Goal: Task Accomplishment & Management: Complete application form

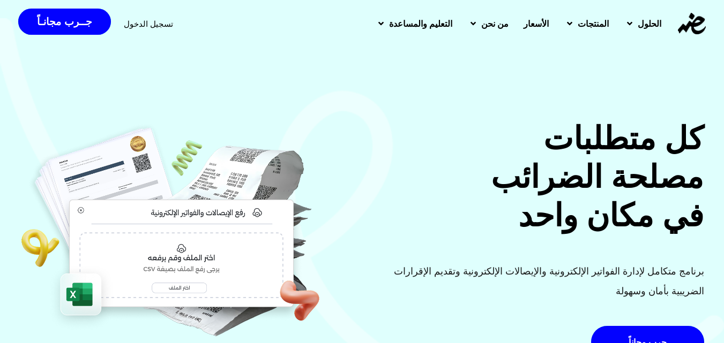
scroll to position [214, 0]
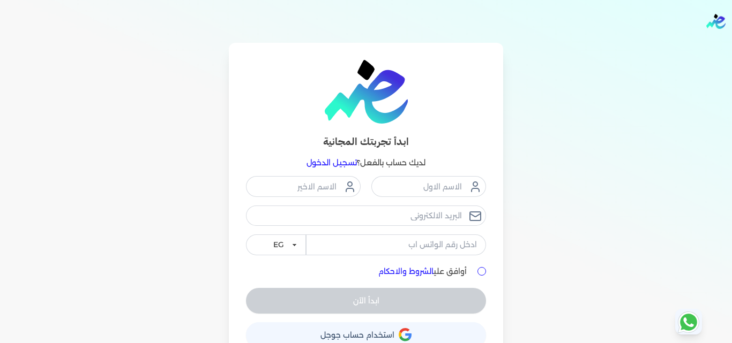
click at [452, 202] on div "EG KSA" at bounding box center [366, 215] width 240 height 79
click at [453, 197] on input "text" at bounding box center [428, 186] width 115 height 20
type input "احمد"
click at [336, 194] on div "احمد EG KSA" at bounding box center [366, 215] width 240 height 79
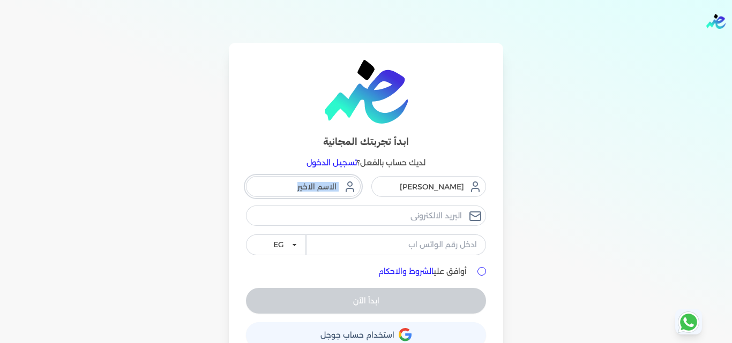
click at [333, 192] on input "text" at bounding box center [303, 186] width 115 height 20
type input "ابراهيو"
drag, startPoint x: 425, startPoint y: 204, endPoint x: 424, endPoint y: 216, distance: 12.4
click at [425, 208] on div "احمد ابراهيو EG KSA" at bounding box center [366, 215] width 240 height 79
click at [424, 220] on input "email" at bounding box center [366, 216] width 240 height 20
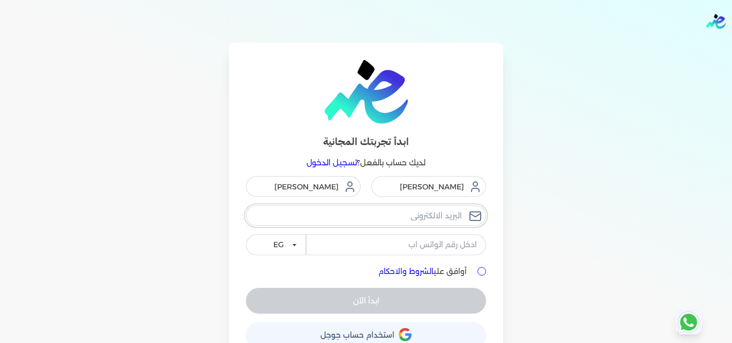
type input "ibrahim.saad@sunway-eg.com"
click at [414, 237] on input "tel" at bounding box center [396, 245] width 180 height 20
type input "01107329130"
click at [481, 268] on input "أوافق علي الشروط والاحكام" at bounding box center [481, 271] width 9 height 9
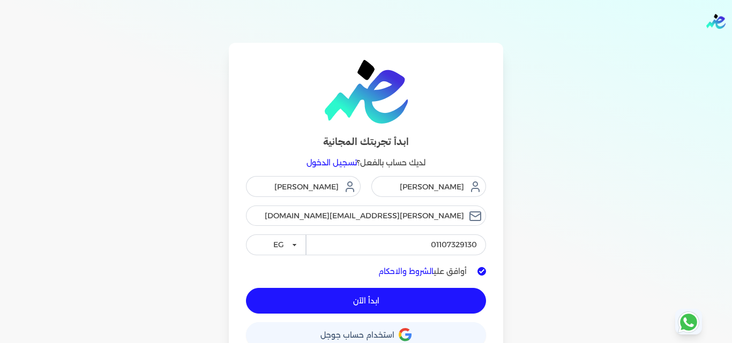
click at [484, 274] on input "أوافق علي الشروط والاحكام" at bounding box center [481, 271] width 9 height 9
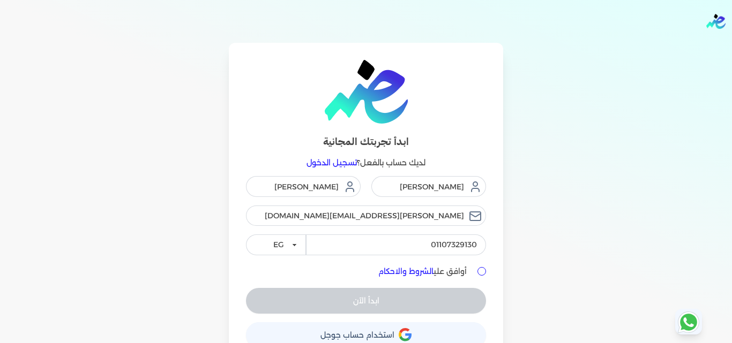
click at [484, 274] on input "أوافق علي الشروط والاحكام" at bounding box center [481, 271] width 9 height 9
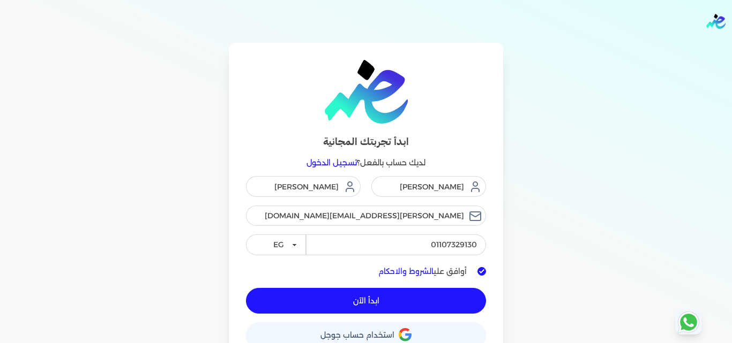
click at [485, 274] on input "أوافق علي الشروط والاحكام" at bounding box center [481, 271] width 9 height 9
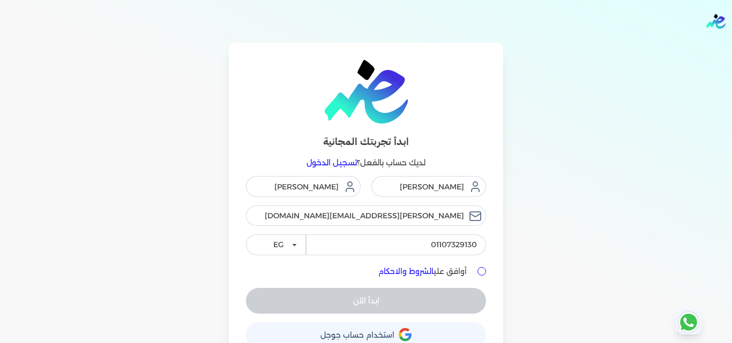
click at [485, 274] on input "أوافق علي الشروط والاحكام" at bounding box center [481, 271] width 9 height 9
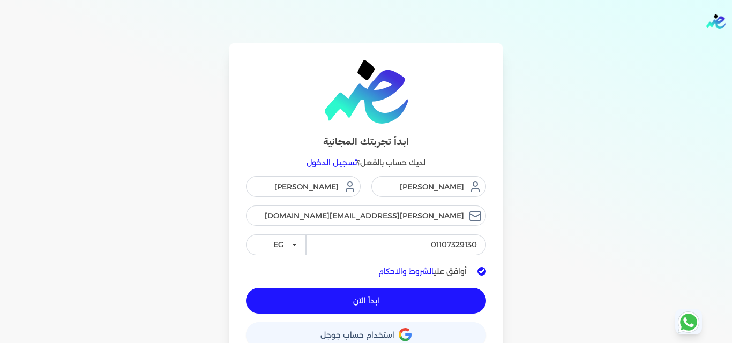
click at [485, 273] on input "أوافق علي الشروط والاحكام" at bounding box center [481, 271] width 9 height 9
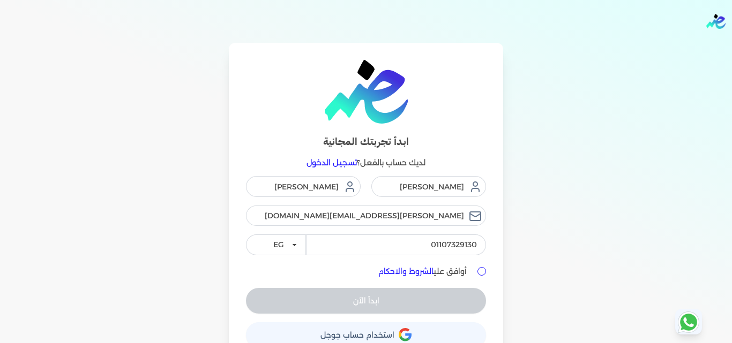
click at [486, 275] on div at bounding box center [481, 271] width 9 height 9
click at [485, 273] on input "أوافق علي الشروط والاحكام" at bounding box center [481, 271] width 9 height 9
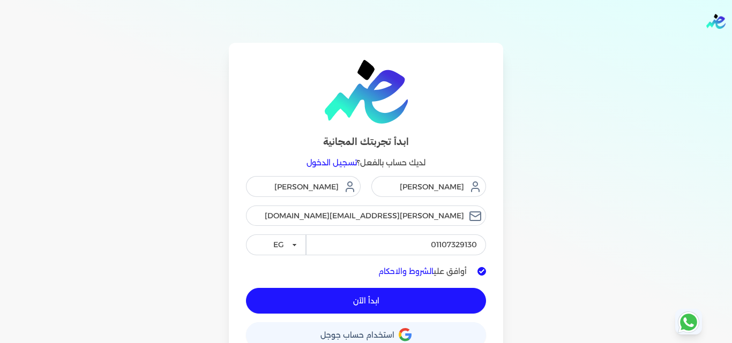
click at [482, 270] on input "أوافق علي الشروط والاحكام" at bounding box center [481, 271] width 9 height 9
checkbox input "false"
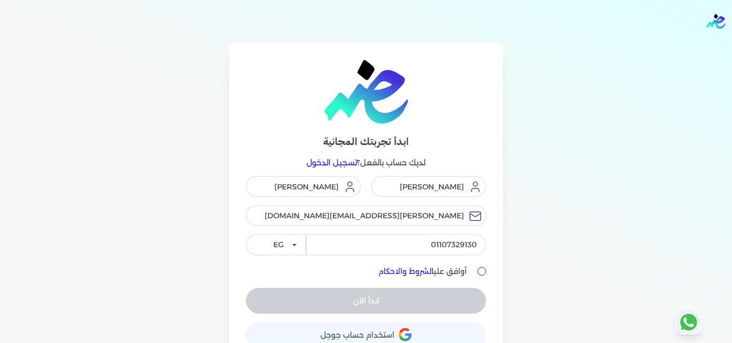
drag, startPoint x: 482, startPoint y: 267, endPoint x: 381, endPoint y: -47, distance: 329.8
drag, startPoint x: 381, startPoint y: -47, endPoint x: 298, endPoint y: 156, distance: 219.3
click at [298, 156] on p "لديك حساب بالفعل؟ تسجيل الدخول" at bounding box center [366, 163] width 240 height 14
drag, startPoint x: 306, startPoint y: 177, endPoint x: 308, endPoint y: 185, distance: 8.3
click at [308, 185] on input "ابراهيو" at bounding box center [303, 186] width 115 height 20
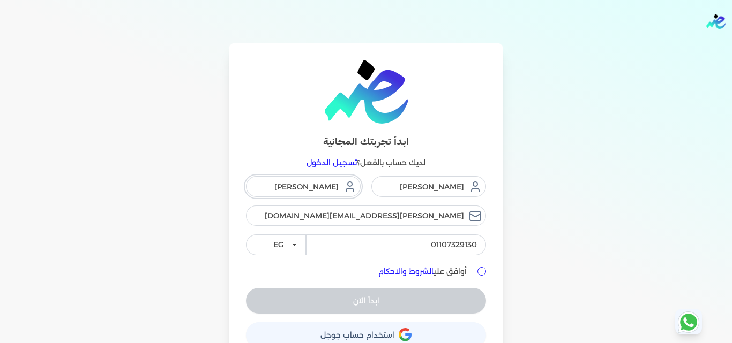
click at [306, 197] on input "ابراهيو" at bounding box center [303, 186] width 115 height 20
click at [307, 190] on input "ابراهيو" at bounding box center [303, 186] width 115 height 20
click at [309, 184] on input "ابراهي" at bounding box center [303, 186] width 115 height 20
click at [311, 184] on input "ابراهي" at bounding box center [303, 186] width 115 height 20
click at [318, 183] on input "ابراهي" at bounding box center [303, 186] width 115 height 20
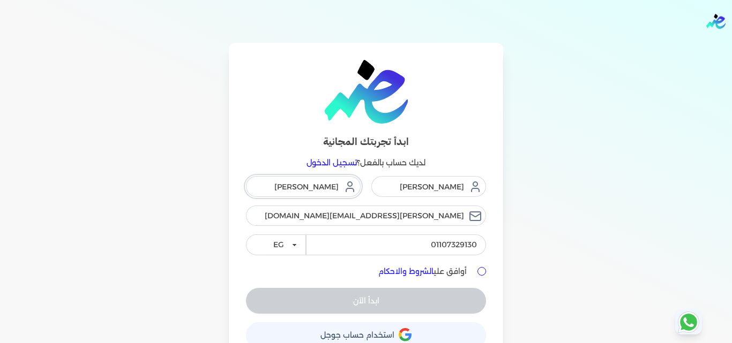
drag, startPoint x: 319, startPoint y: 187, endPoint x: 319, endPoint y: 194, distance: 7.0
click at [319, 194] on input "ابراهي" at bounding box center [303, 186] width 115 height 20
click at [311, 194] on input "ابراهي" at bounding box center [303, 186] width 115 height 20
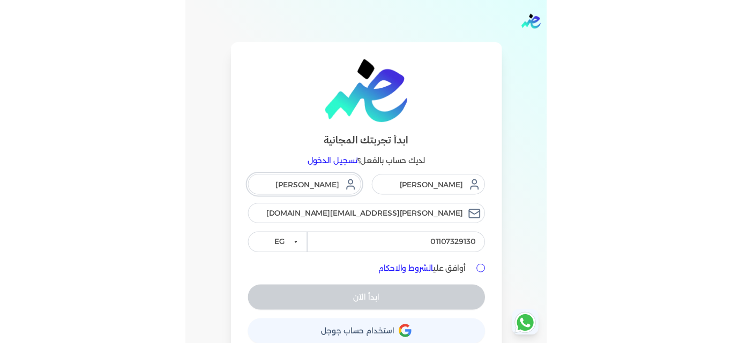
scroll to position [18, 0]
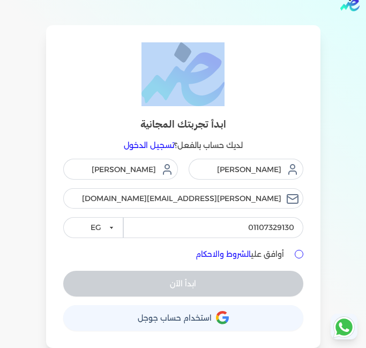
drag, startPoint x: 327, startPoint y: 51, endPoint x: 261, endPoint y: 91, distance: 76.9
click at [260, 95] on div "ابدأ تجربتك المجانية لديك حساب بالفعل؟ تسجيل الدخول احمد ابراهي ibrahim.saad@su…" at bounding box center [183, 186] width 343 height 322
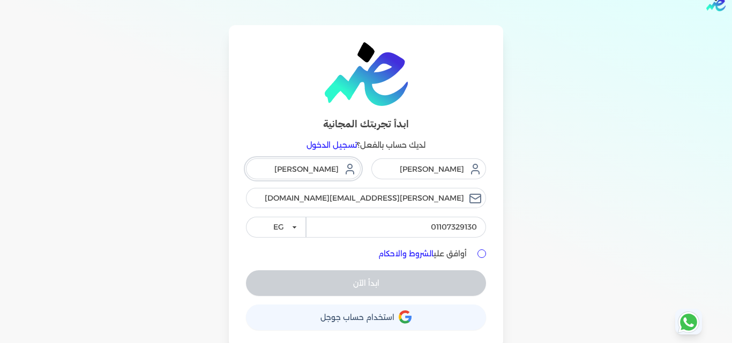
drag, startPoint x: 311, startPoint y: 167, endPoint x: 316, endPoint y: 171, distance: 6.1
click at [316, 171] on input "ابراهي" at bounding box center [303, 169] width 115 height 20
type input "ابراهيم"
click at [482, 254] on input "أوافق علي الشروط والاحكام" at bounding box center [481, 254] width 9 height 9
checkbox input "true"
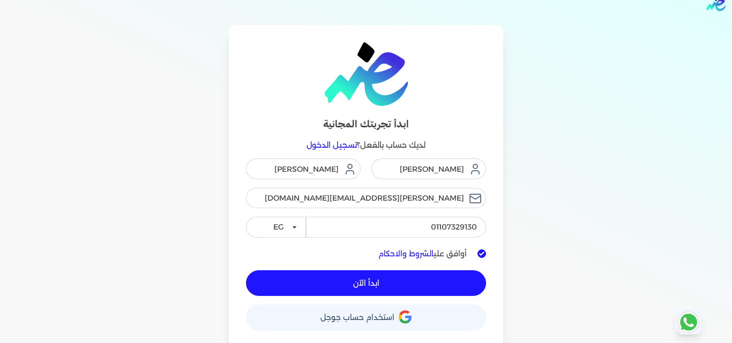
click at [446, 286] on button "ابدأ الآن" at bounding box center [366, 284] width 240 height 26
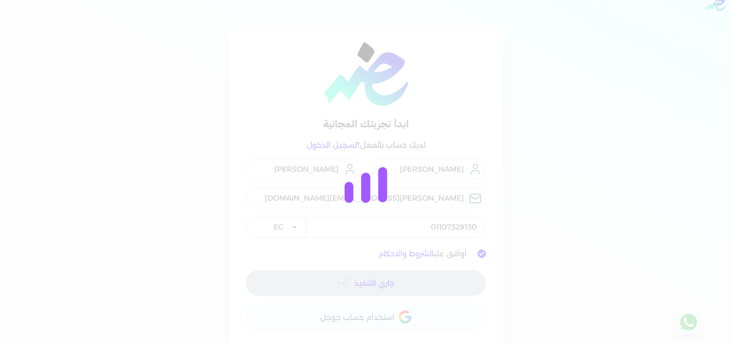
click at [447, 287] on div at bounding box center [366, 171] width 732 height 343
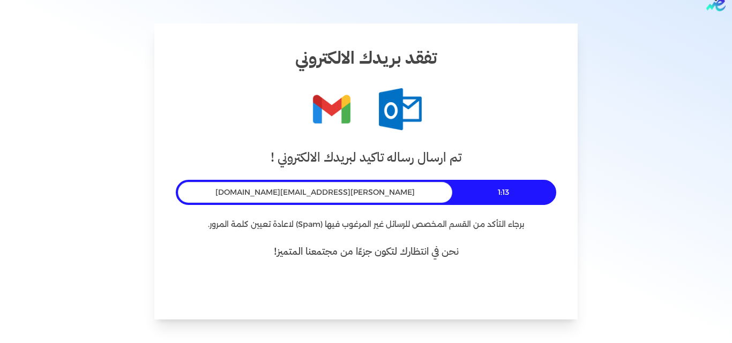
click at [335, 192] on span "ibrahim.saad@sunway-eg.com" at bounding box center [314, 192] width 199 height 11
click at [334, 192] on span "ibrahim.saad@sunway-eg.com" at bounding box center [314, 192] width 199 height 11
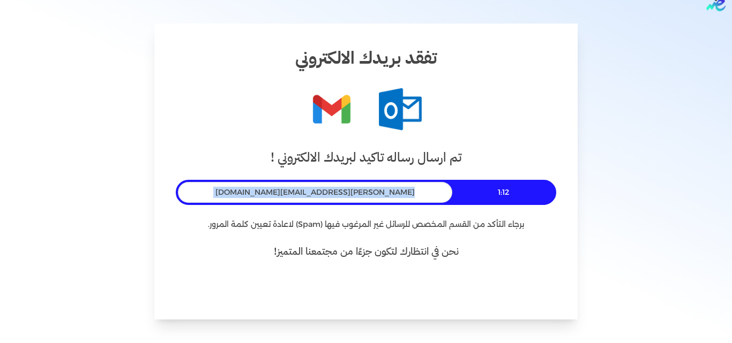
click at [334, 192] on span "ibrahim.saad@sunway-eg.com" at bounding box center [314, 192] width 199 height 11
